Goal: Download file/media

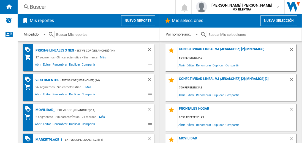
click at [55, 50] on div "Pricing lineales 3 neg" at bounding box center [54, 50] width 40 height 7
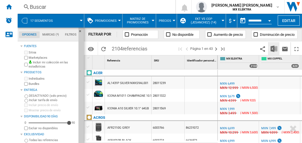
click at [274, 48] on img "Descargar en Excel" at bounding box center [274, 48] width 7 height 7
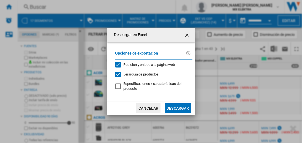
click at [178, 107] on button "Descargar" at bounding box center [178, 108] width 26 height 10
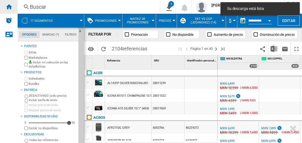
click at [9, 7] on ng-md-icon "Inicio" at bounding box center [9, 6] width 7 height 7
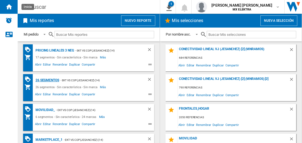
click at [48, 80] on div "26 segmentos" at bounding box center [46, 80] width 25 height 7
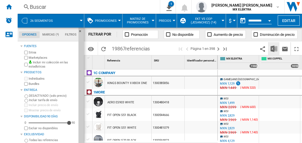
click at [274, 48] on img "Descargar en Excel" at bounding box center [274, 48] width 7 height 7
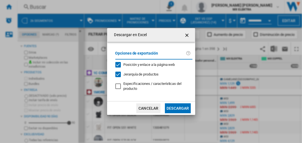
click at [178, 107] on button "Descargar" at bounding box center [178, 108] width 26 height 10
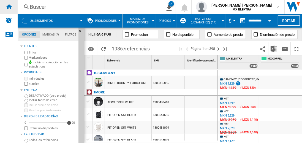
click at [9, 7] on ng-md-icon "Inicio" at bounding box center [9, 6] width 7 height 7
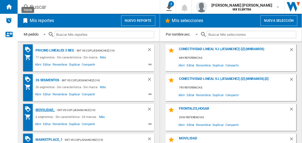
click at [44, 109] on div "MOVILIDAD_" at bounding box center [44, 110] width 21 height 7
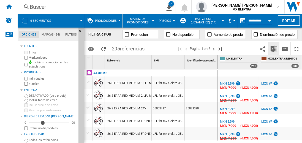
click at [274, 48] on img "Descargar en Excel" at bounding box center [274, 48] width 7 height 7
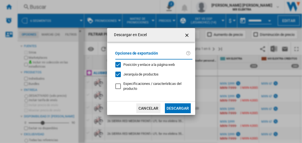
click at [178, 107] on button "Descargar" at bounding box center [178, 108] width 26 height 10
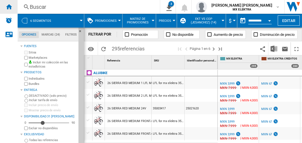
click at [9, 7] on ng-md-icon "Inicio" at bounding box center [9, 6] width 7 height 7
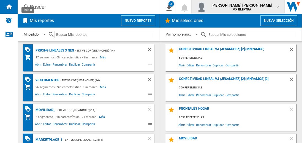
click at [247, 7] on span "[PERSON_NAME] [PERSON_NAME]" at bounding box center [242, 5] width 61 height 6
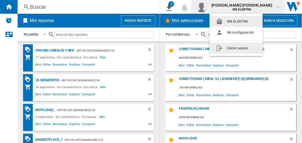
click at [236, 48] on button "Cerrar sesión" at bounding box center [236, 48] width 53 height 11
